Goal: Find specific fact: Find specific page/section

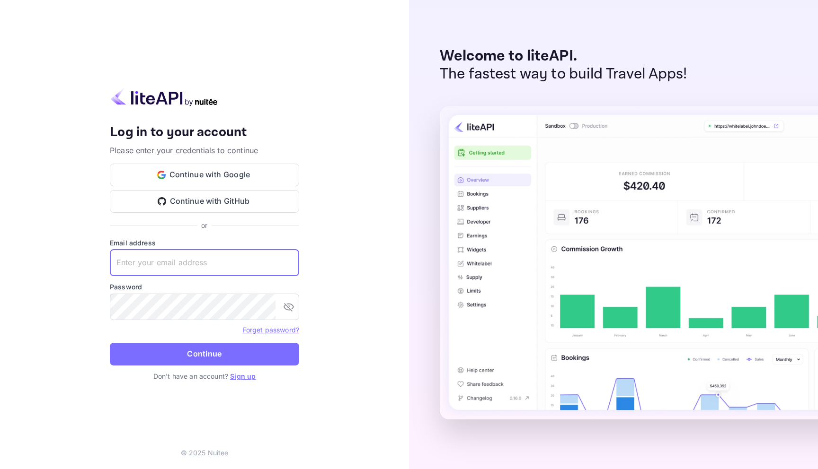
click at [214, 259] on input "text" at bounding box center [204, 263] width 189 height 27
click at [0, 469] on com-1password-button at bounding box center [0, 469] width 0 height 0
type input "[EMAIL_ADDRESS][DOMAIN_NAME]"
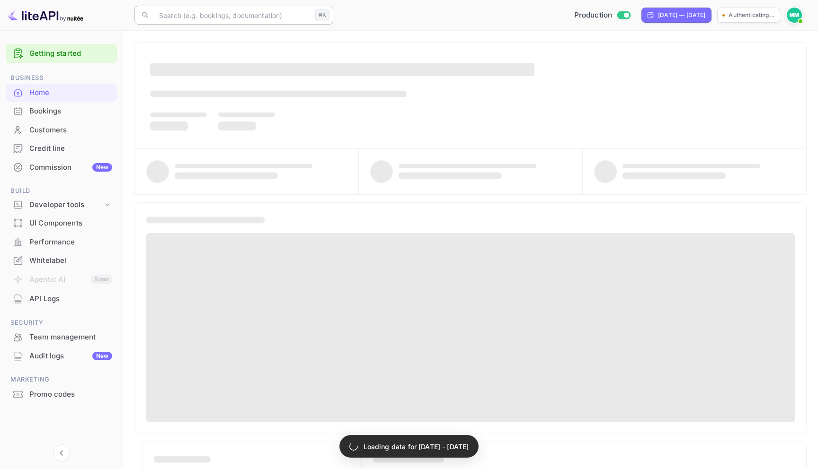
click at [191, 16] on input "text" at bounding box center [232, 15] width 158 height 19
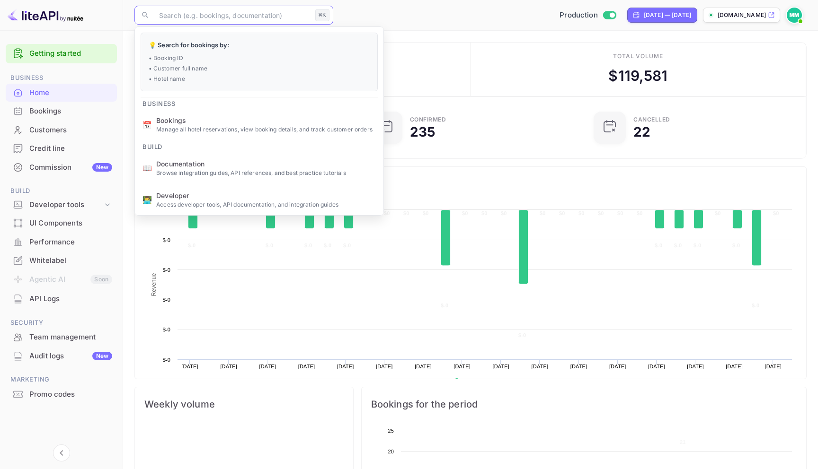
paste input "DQxkZX0Lf"
type input "DQxkZX0Lf"
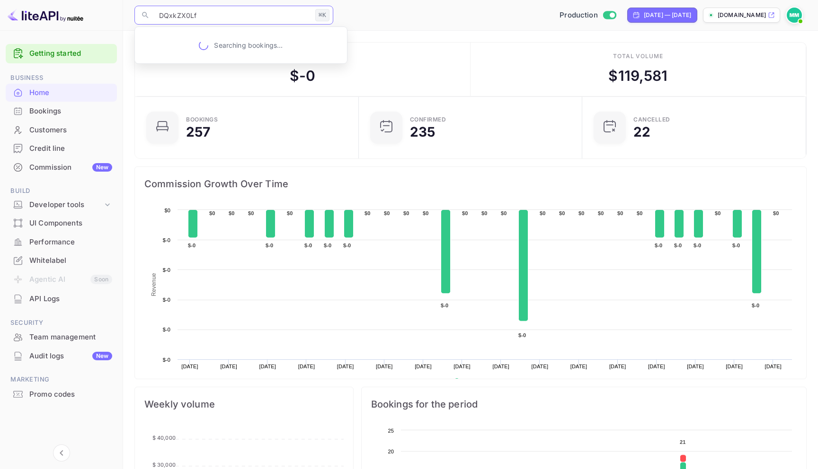
scroll to position [154, 218]
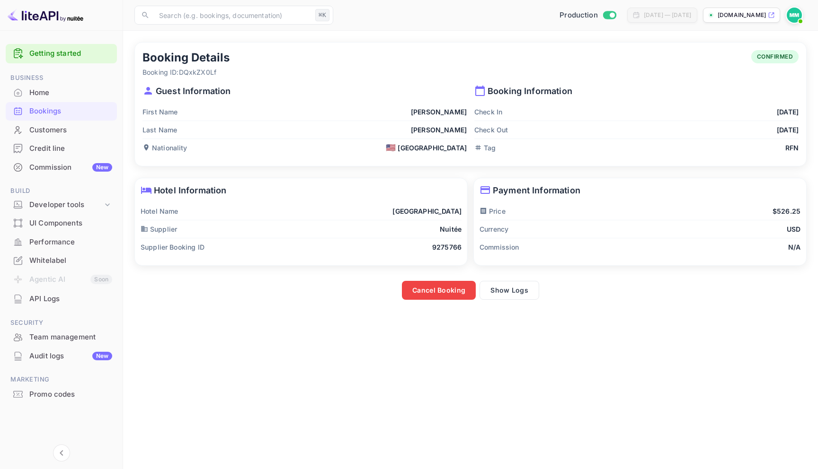
click at [450, 133] on p "[PERSON_NAME]" at bounding box center [439, 130] width 56 height 10
copy p "[PERSON_NAME]"
